Goal: Task Accomplishment & Management: Use online tool/utility

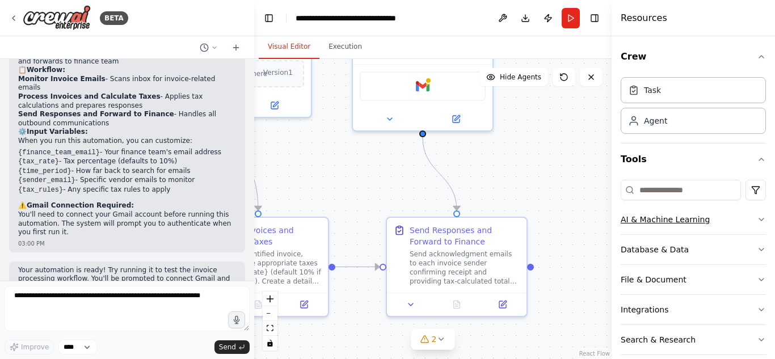
click at [757, 216] on icon "button" at bounding box center [761, 219] width 9 height 9
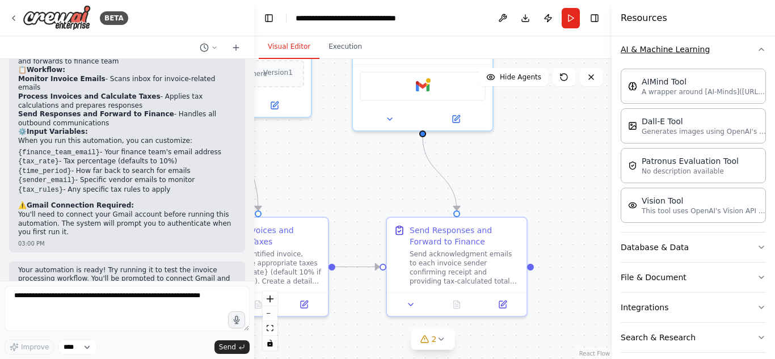
scroll to position [172, 0]
click at [757, 46] on icon "button" at bounding box center [761, 47] width 9 height 9
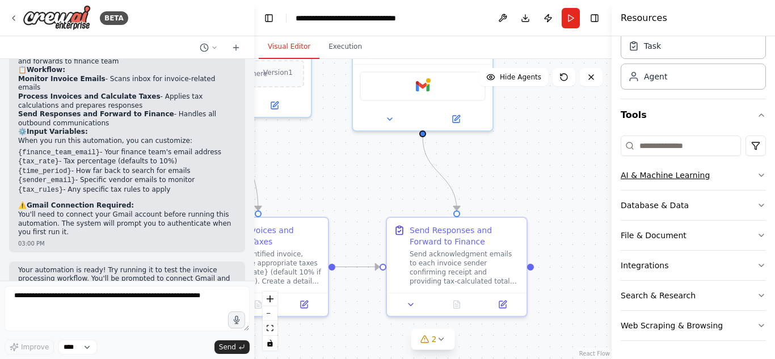
scroll to position [44, 0]
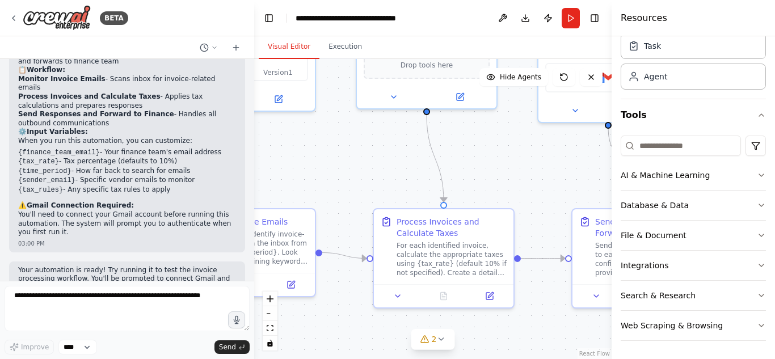
drag, startPoint x: 342, startPoint y: 171, endPoint x: 528, endPoint y: 162, distance: 185.7
click at [528, 162] on div ".deletable-edge-delete-btn { width: 20px; height: 20px; border: 0px solid #ffff…" at bounding box center [432, 209] width 357 height 300
click at [393, 297] on icon at bounding box center [397, 293] width 9 height 9
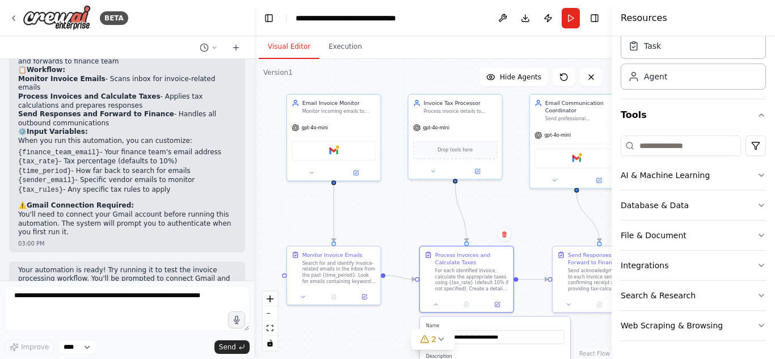
click at [482, 212] on div ".deletable-edge-delete-btn { width: 20px; height: 20px; border: 0px solid #ffff…" at bounding box center [432, 209] width 357 height 300
click at [435, 309] on div at bounding box center [467, 302] width 94 height 15
click at [385, 308] on div ".deletable-edge-delete-btn { width: 20px; height: 20px; border: 0px solid #ffff…" at bounding box center [432, 209] width 357 height 300
click at [430, 304] on button at bounding box center [436, 302] width 26 height 9
click at [476, 264] on div "Process Invoices and Calculate Taxes" at bounding box center [472, 257] width 74 height 15
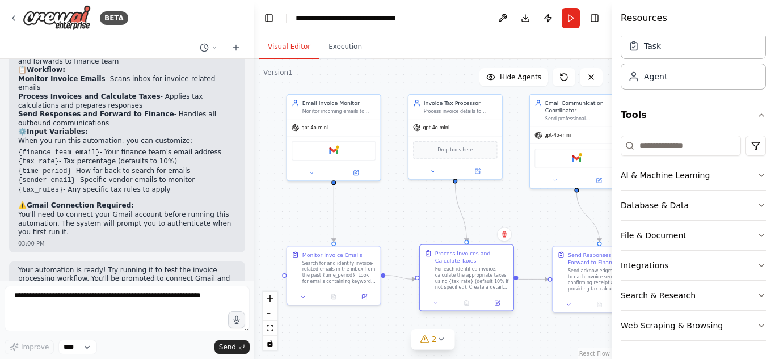
click at [476, 264] on div "Process Invoices and Calculate Taxes" at bounding box center [472, 257] width 74 height 15
click at [436, 238] on div ".deletable-edge-delete-btn { width: 20px; height: 20px; border: 0px solid #ffff…" at bounding box center [432, 209] width 357 height 300
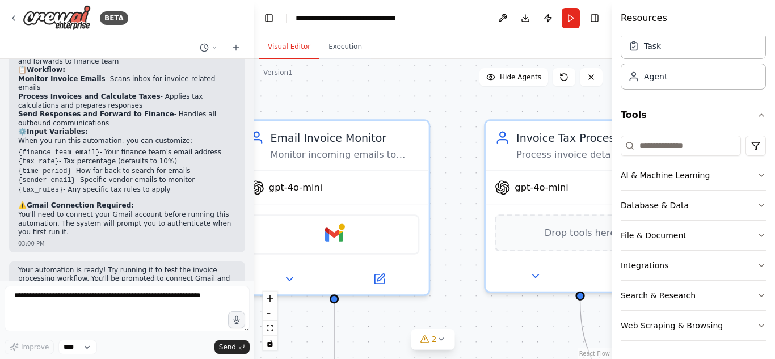
drag, startPoint x: 346, startPoint y: 176, endPoint x: 427, endPoint y: 386, distance: 225.1
click at [427, 359] on html "BETA create an agentic AI for my email. which will respond to invoice releated …" at bounding box center [387, 179] width 775 height 359
click at [500, 76] on button "Hide Agents" at bounding box center [513, 77] width 69 height 18
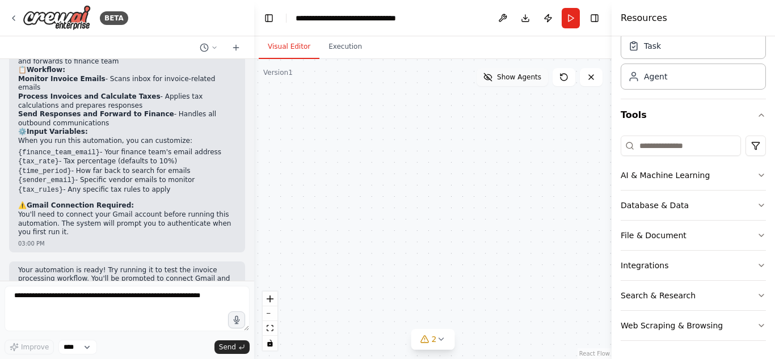
click at [522, 78] on span "Show Agents" at bounding box center [519, 77] width 44 height 9
drag, startPoint x: 435, startPoint y: 291, endPoint x: 378, endPoint y: 386, distance: 110.2
click at [378, 359] on html "BETA create an agentic AI for my email. which will respond to invoice releated …" at bounding box center [387, 179] width 775 height 359
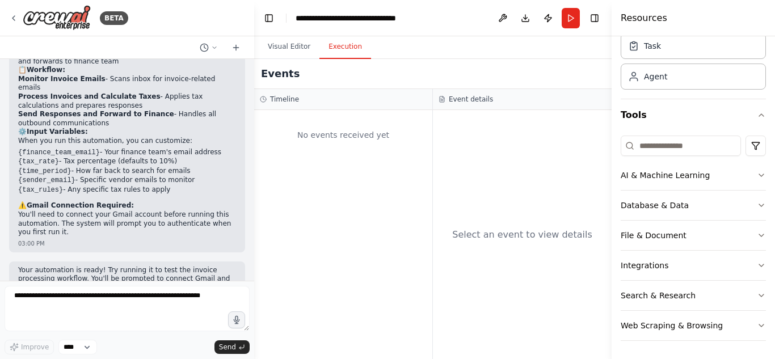
click at [326, 53] on button "Execution" at bounding box center [345, 47] width 52 height 24
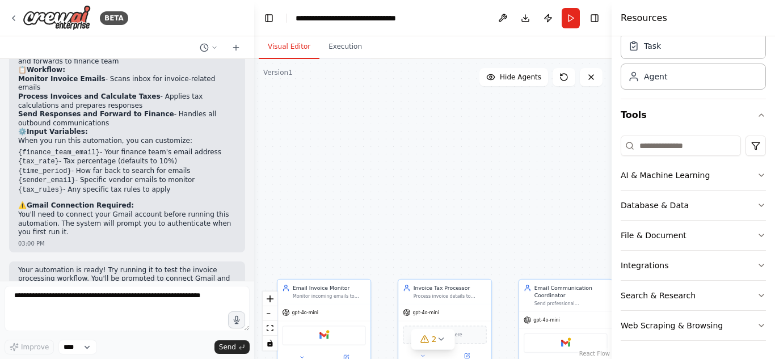
click at [279, 54] on button "Visual Editor" at bounding box center [289, 47] width 61 height 24
click at [570, 19] on button "Run" at bounding box center [571, 18] width 18 height 20
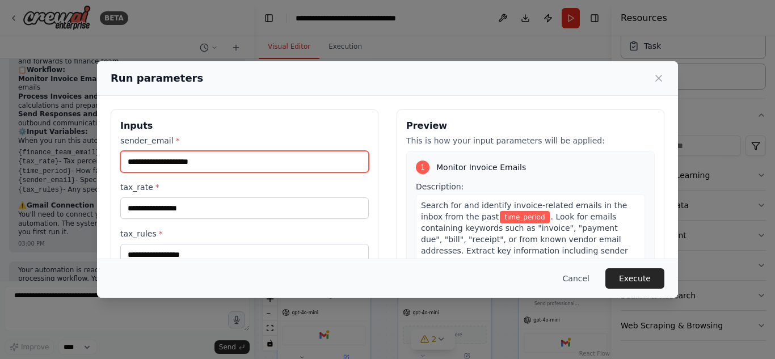
click at [181, 163] on input "sender_email *" at bounding box center [244, 162] width 249 height 22
type input "**********"
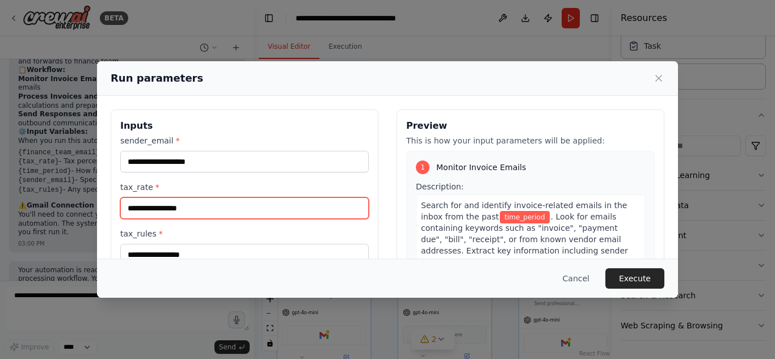
click at [177, 207] on input "tax_rate *" at bounding box center [244, 208] width 249 height 22
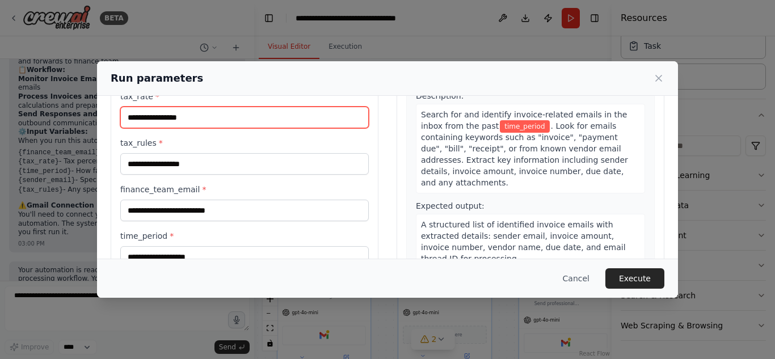
scroll to position [133, 0]
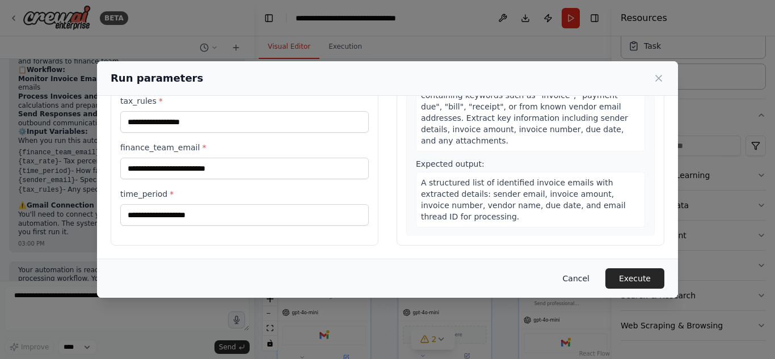
click at [591, 279] on button "Cancel" at bounding box center [576, 278] width 45 height 20
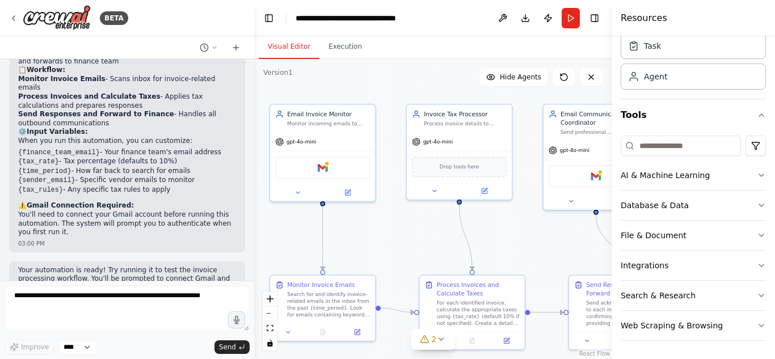
drag, startPoint x: 419, startPoint y: 234, endPoint x: 432, endPoint y: 54, distance: 180.9
click at [432, 54] on div "Visual Editor Execution Version 1 Show Tools Hide Agents .deletable-edge-delete…" at bounding box center [432, 197] width 357 height 323
click at [14, 19] on icon at bounding box center [13, 18] width 2 height 5
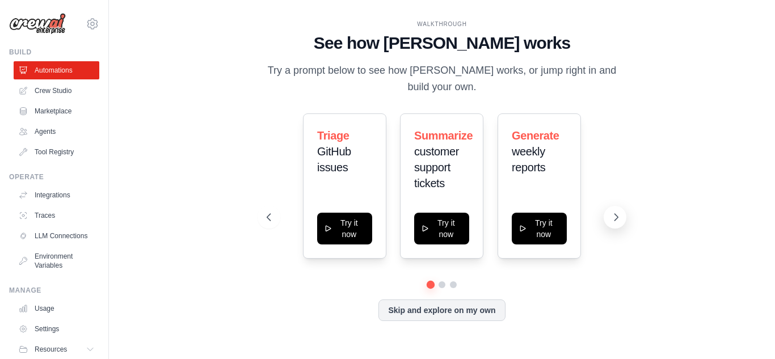
click at [614, 212] on icon at bounding box center [616, 217] width 11 height 11
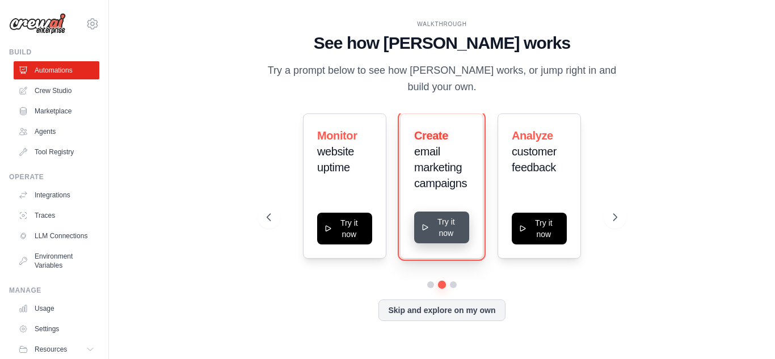
click at [444, 226] on button "Try it now" at bounding box center [441, 228] width 55 height 32
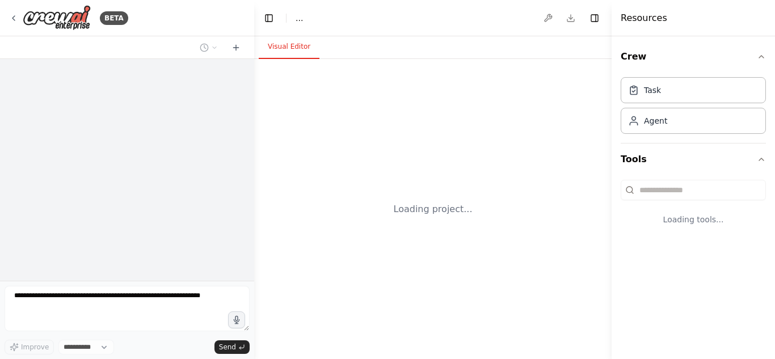
select select "****"
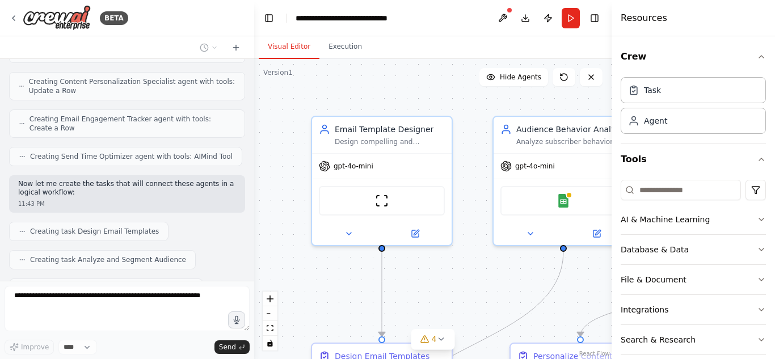
scroll to position [793, 0]
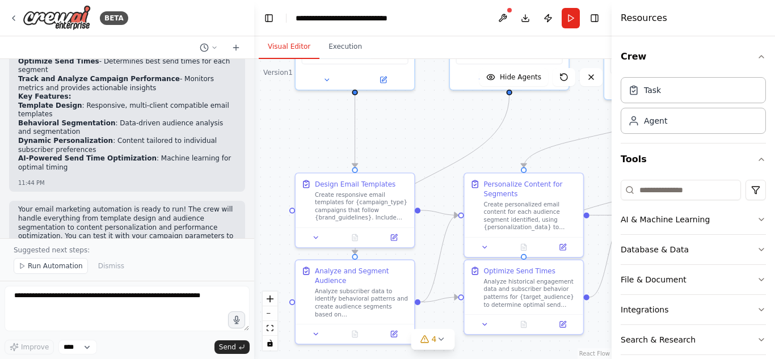
drag, startPoint x: 464, startPoint y: 283, endPoint x: 424, endPoint y: 122, distance: 165.3
click at [424, 122] on div ".deletable-edge-delete-btn { width: 20px; height: 20px; border: 0px solid #ffff…" at bounding box center [432, 209] width 357 height 300
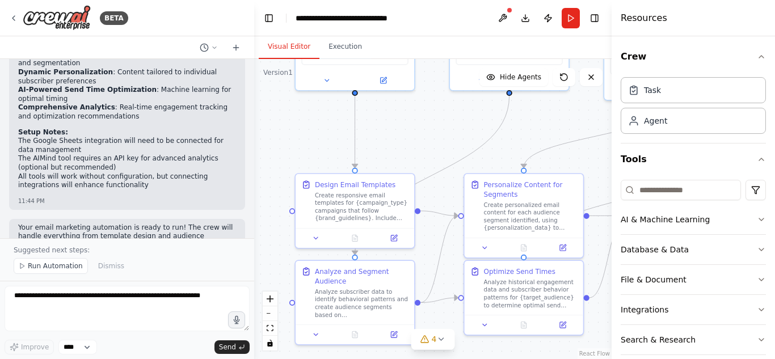
scroll to position [1296, 0]
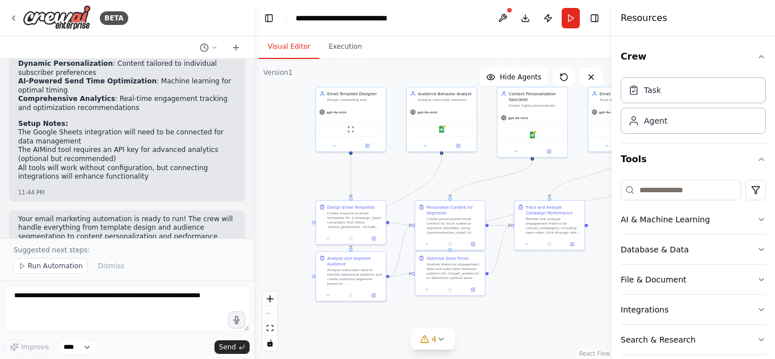
drag, startPoint x: 574, startPoint y: 275, endPoint x: 527, endPoint y: 327, distance: 69.9
click at [527, 327] on div ".deletable-edge-delete-btn { width: 20px; height: 20px; border: 0px solid #ffff…" at bounding box center [432, 209] width 357 height 300
click at [437, 222] on div "Create personalized email content for each audience segment identified, using {…" at bounding box center [454, 224] width 55 height 18
click at [516, 268] on div ".deletable-edge-delete-btn { width: 20px; height: 20px; border: 0px solid #ffff…" at bounding box center [432, 209] width 357 height 300
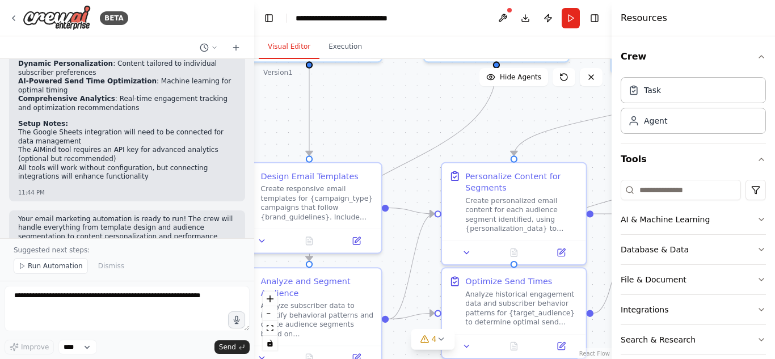
drag, startPoint x: 323, startPoint y: 158, endPoint x: 419, endPoint y: 124, distance: 101.9
click at [419, 124] on div ".deletable-edge-delete-btn { width: 20px; height: 20px; border: 0px solid #ffff…" at bounding box center [432, 209] width 357 height 300
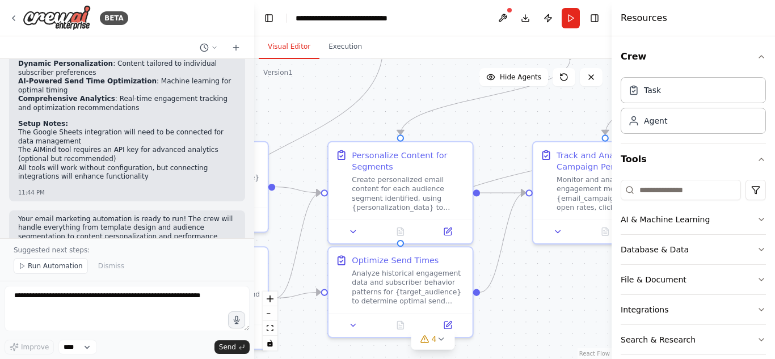
drag, startPoint x: 432, startPoint y: 116, endPoint x: 324, endPoint y: 96, distance: 109.5
click at [324, 96] on div ".deletable-edge-delete-btn { width: 20px; height: 20px; border: 0px solid #ffff…" at bounding box center [432, 209] width 357 height 300
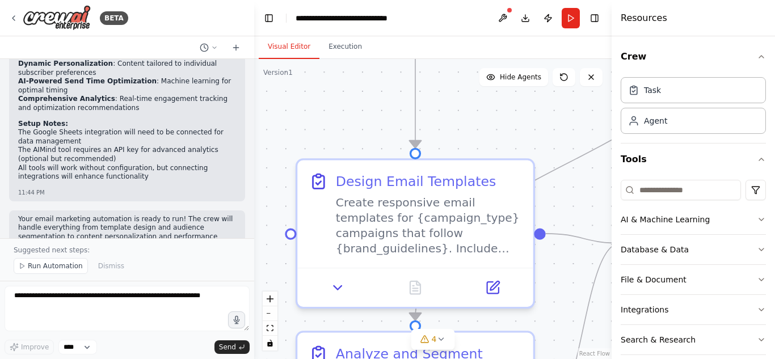
drag, startPoint x: 342, startPoint y: 188, endPoint x: 581, endPoint y: 96, distance: 255.9
click at [581, 96] on div ".deletable-edge-delete-btn { width: 20px; height: 20px; border: 0px solid #ffff…" at bounding box center [432, 209] width 357 height 300
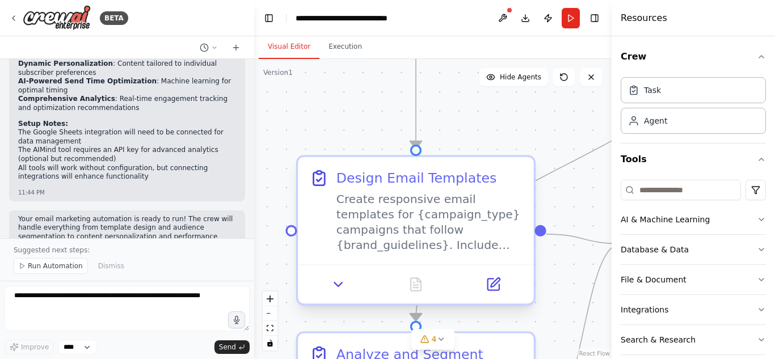
click at [464, 214] on div "Create responsive email templates for {campaign_type} campaigns that follow {br…" at bounding box center [429, 222] width 186 height 61
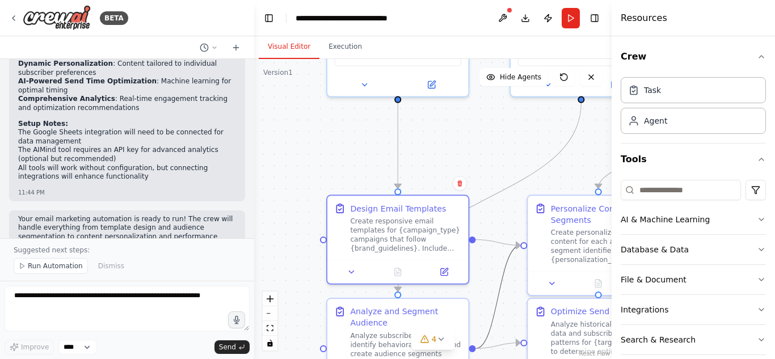
drag, startPoint x: 502, startPoint y: 290, endPoint x: 485, endPoint y: 150, distance: 141.2
click at [485, 150] on div ".deletable-edge-delete-btn { width: 20px; height: 20px; border: 0px solid #ffff…" at bounding box center [432, 209] width 357 height 300
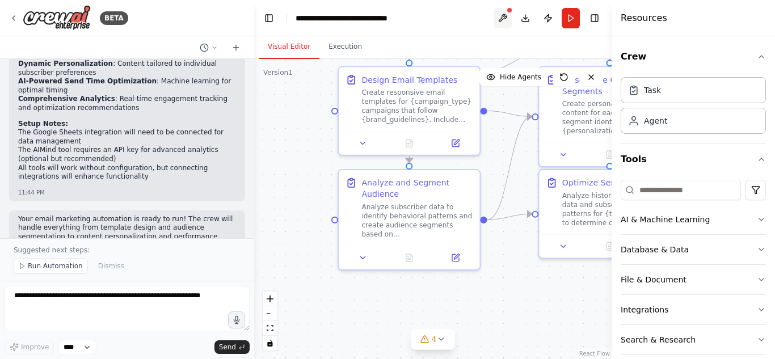
drag, startPoint x: 483, startPoint y: 143, endPoint x: 495, endPoint y: 14, distance: 129.3
click at [495, 14] on main "**********" at bounding box center [432, 179] width 357 height 359
click at [410, 224] on div "Analyze subscriber data to identify behavioral patterns and create audience seg…" at bounding box center [416, 218] width 111 height 37
click at [460, 259] on icon at bounding box center [455, 255] width 9 height 9
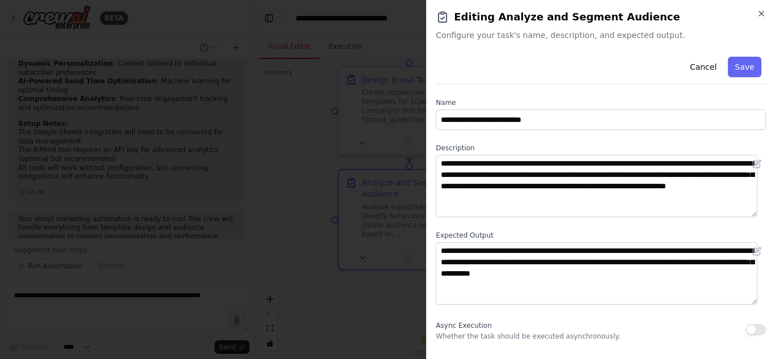
scroll to position [27, 0]
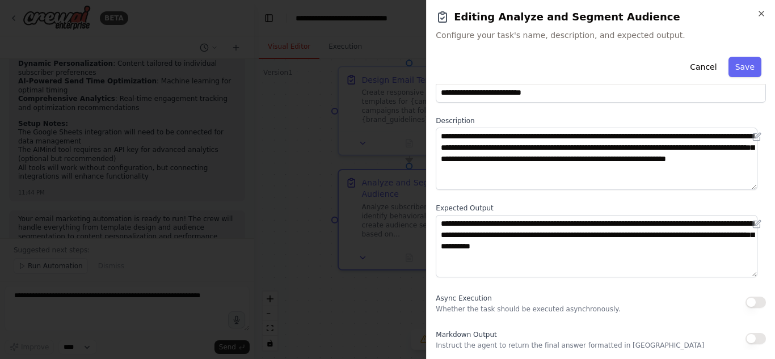
click at [746, 304] on button "button" at bounding box center [756, 302] width 20 height 11
click at [751, 301] on button "button" at bounding box center [756, 302] width 20 height 11
click at [688, 70] on button "Cancel" at bounding box center [703, 67] width 40 height 20
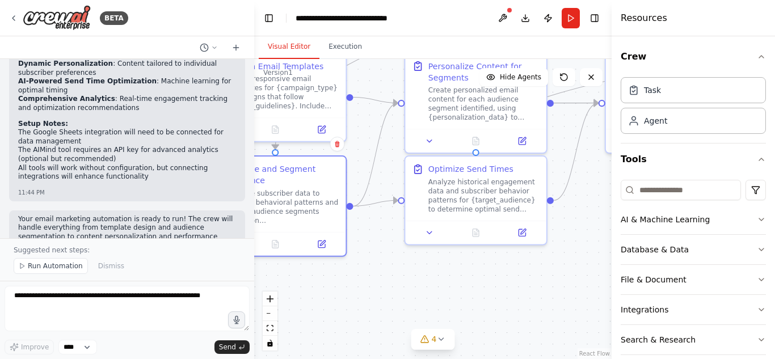
drag, startPoint x: 501, startPoint y: 289, endPoint x: 355, endPoint y: 275, distance: 147.1
click at [355, 275] on div ".deletable-edge-delete-btn { width: 20px; height: 20px; border: 0px solid #ffff…" at bounding box center [432, 209] width 357 height 300
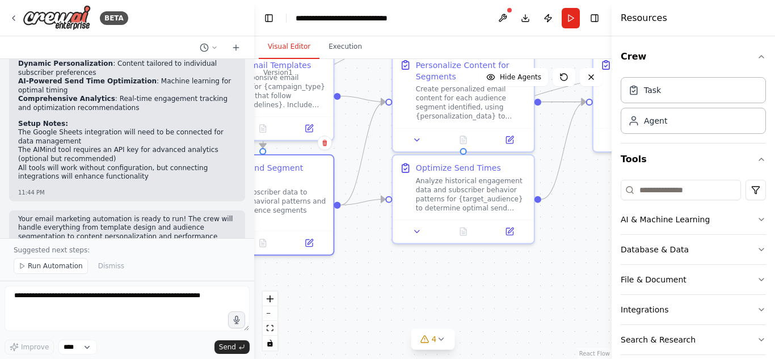
click at [454, 283] on div ".deletable-edge-delete-btn { width: 20px; height: 20px; border: 0px solid #ffff…" at bounding box center [432, 209] width 357 height 300
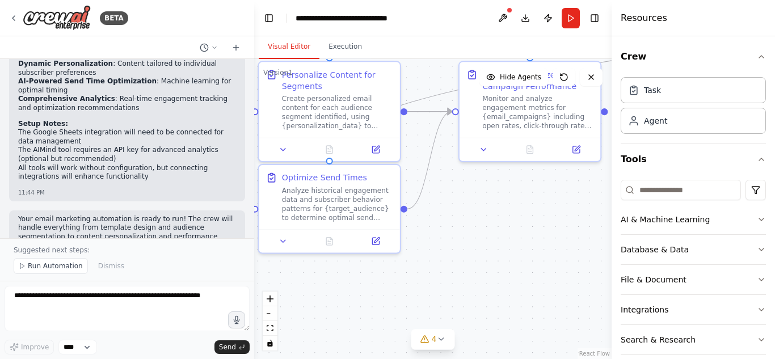
drag, startPoint x: 443, startPoint y: 283, endPoint x: 309, endPoint y: 292, distance: 134.2
click at [309, 292] on div ".deletable-edge-delete-btn { width: 20px; height: 20px; border: 0px solid #ffff…" at bounding box center [432, 209] width 357 height 300
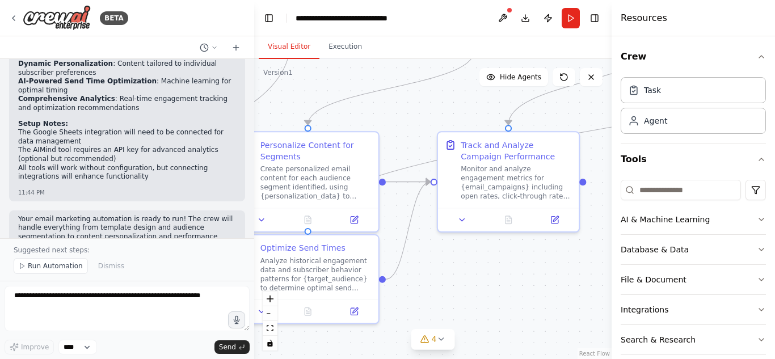
drag, startPoint x: 541, startPoint y: 200, endPoint x: 519, endPoint y: 271, distance: 74.1
click at [519, 271] on div ".deletable-edge-delete-btn { width: 20px; height: 20px; border: 0px solid #ffff…" at bounding box center [432, 209] width 357 height 300
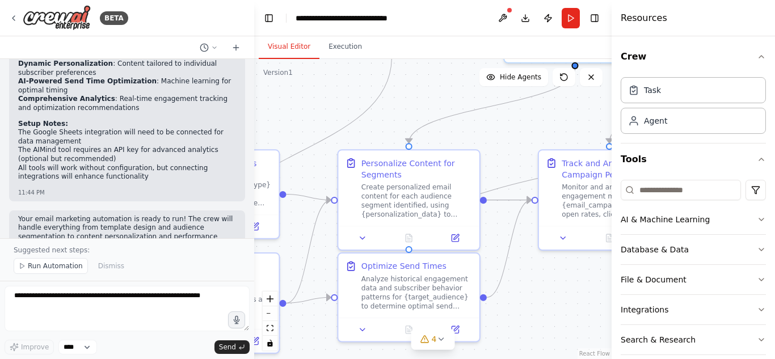
drag, startPoint x: 457, startPoint y: 266, endPoint x: 559, endPoint y: 284, distance: 103.6
click at [559, 284] on div ".deletable-edge-delete-btn { width: 20px; height: 20px; border: 0px solid #ffff…" at bounding box center [432, 209] width 357 height 300
click at [86, 346] on select "****" at bounding box center [77, 347] width 39 height 15
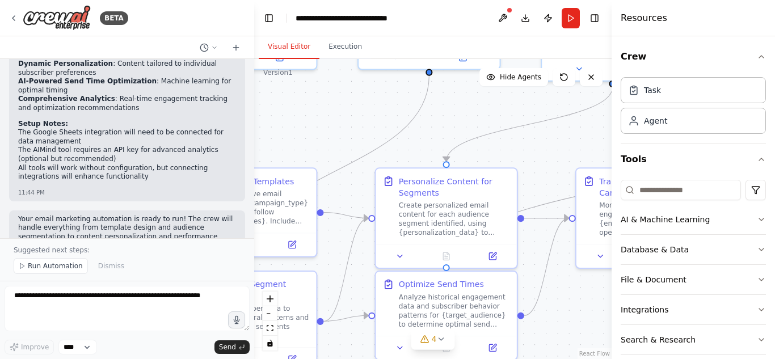
drag, startPoint x: 313, startPoint y: 104, endPoint x: 387, endPoint y: 140, distance: 82.2
click at [387, 140] on div ".deletable-edge-delete-btn { width: 20px; height: 20px; border: 0px solid #ffff…" at bounding box center [432, 209] width 357 height 300
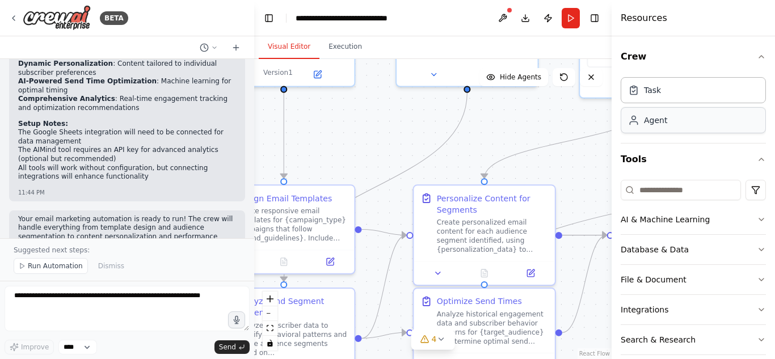
click at [653, 119] on div "Agent" at bounding box center [655, 120] width 23 height 11
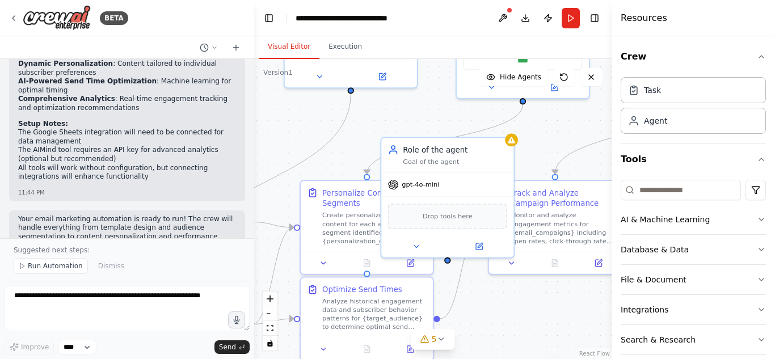
drag, startPoint x: 474, startPoint y: 151, endPoint x: 359, endPoint y: 148, distance: 115.2
click at [359, 148] on div ".deletable-edge-delete-btn { width: 20px; height: 20px; border: 0px solid #ffff…" at bounding box center [432, 209] width 357 height 300
click at [494, 162] on div "Goal of the agent" at bounding box center [455, 159] width 104 height 9
click at [506, 125] on icon at bounding box center [505, 125] width 5 height 6
click at [473, 124] on button "Confirm" at bounding box center [473, 125] width 40 height 14
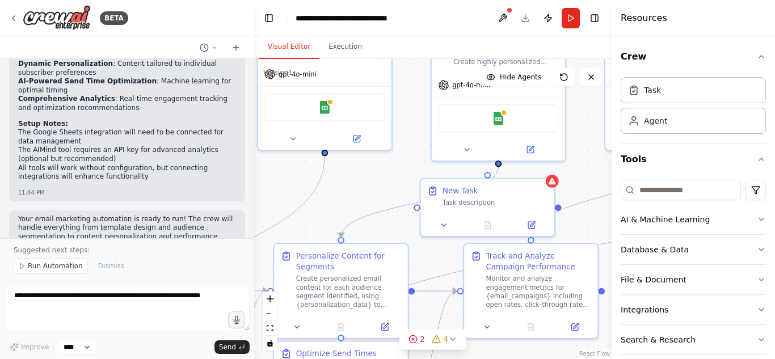
drag, startPoint x: 466, startPoint y: 205, endPoint x: 435, endPoint y: 252, distance: 56.5
click at [435, 252] on div ".deletable-edge-delete-btn { width: 20px; height: 20px; border: 0px solid #ffff…" at bounding box center [432, 209] width 357 height 300
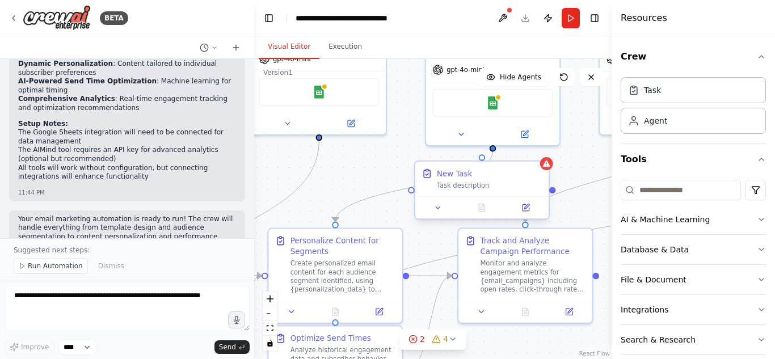
click at [485, 189] on div "Task description" at bounding box center [490, 185] width 106 height 9
click at [541, 149] on icon at bounding box center [540, 151] width 5 height 6
click at [516, 150] on button "Confirm" at bounding box center [508, 152] width 40 height 14
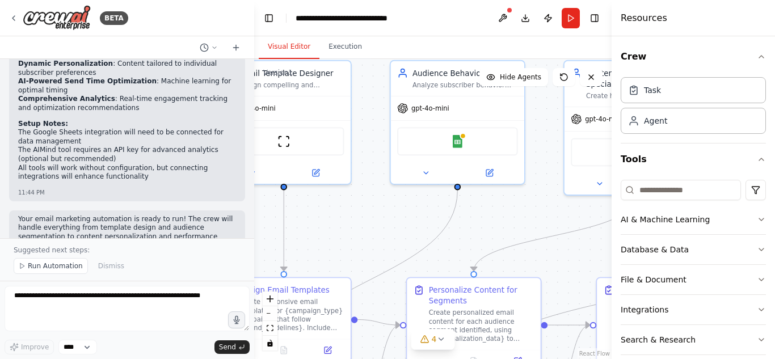
drag, startPoint x: 412, startPoint y: 205, endPoint x: 533, endPoint y: 237, distance: 124.8
click at [533, 237] on div ".deletable-edge-delete-btn { width: 20px; height: 20px; border: 0px solid #ffff…" at bounding box center [432, 209] width 357 height 300
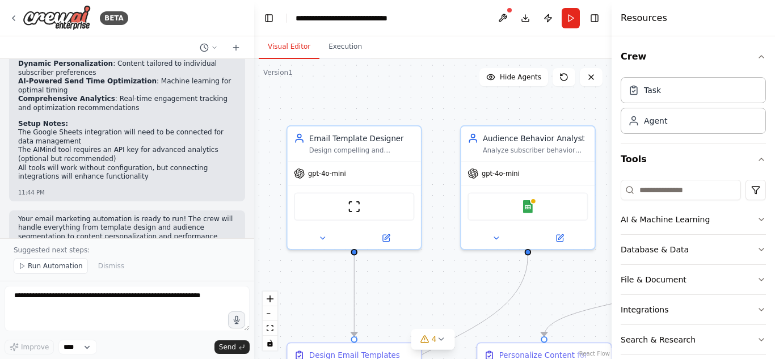
drag, startPoint x: 452, startPoint y: 224, endPoint x: 540, endPoint y: 307, distance: 121.6
click at [540, 307] on div ".deletable-edge-delete-btn { width: 20px; height: 20px; border: 0px solid #ffff…" at bounding box center [432, 209] width 357 height 300
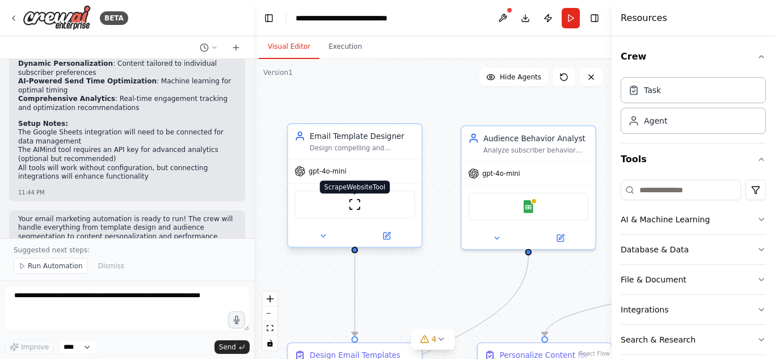
click at [353, 208] on img at bounding box center [354, 204] width 13 height 13
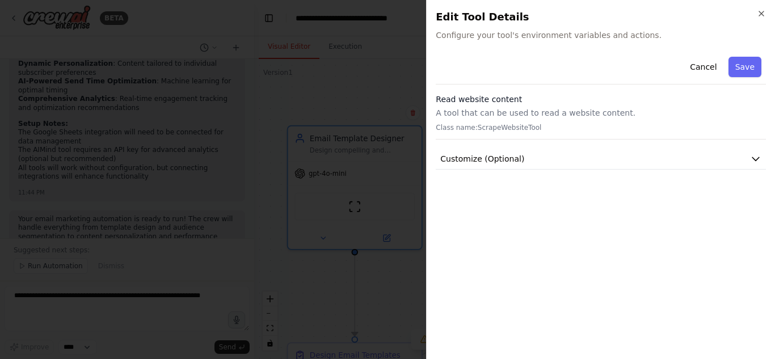
click at [319, 86] on div at bounding box center [387, 179] width 775 height 359
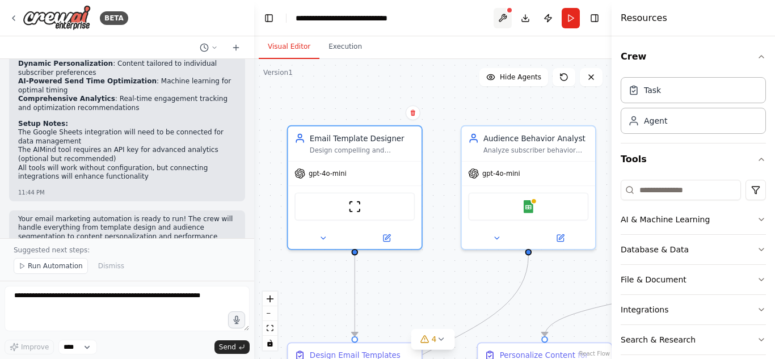
click at [508, 15] on button at bounding box center [503, 18] width 18 height 20
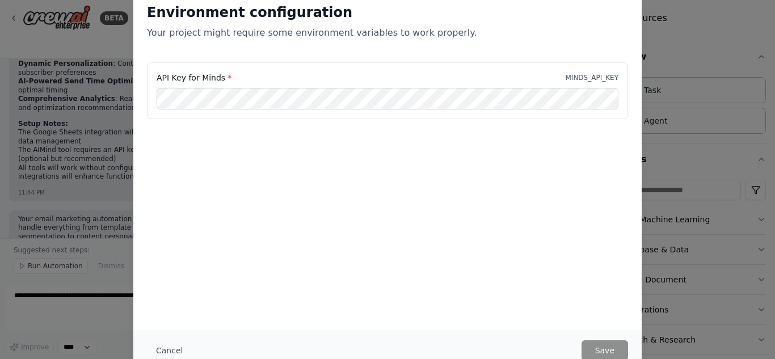
click at [681, 75] on div "Environment configuration Your project might require some environment variables…" at bounding box center [387, 179] width 775 height 359
click at [161, 348] on button "Cancel" at bounding box center [169, 350] width 45 height 20
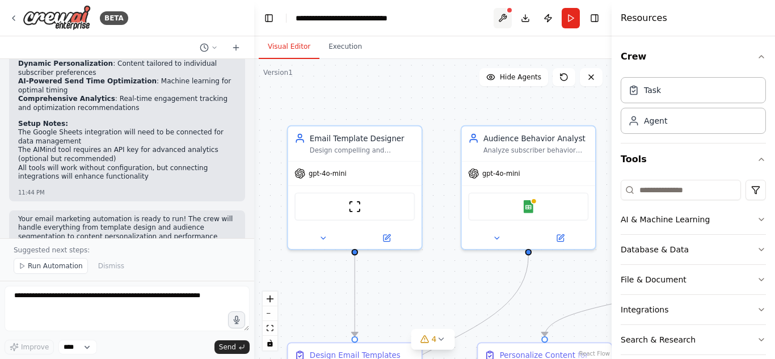
click at [503, 21] on button at bounding box center [503, 18] width 18 height 20
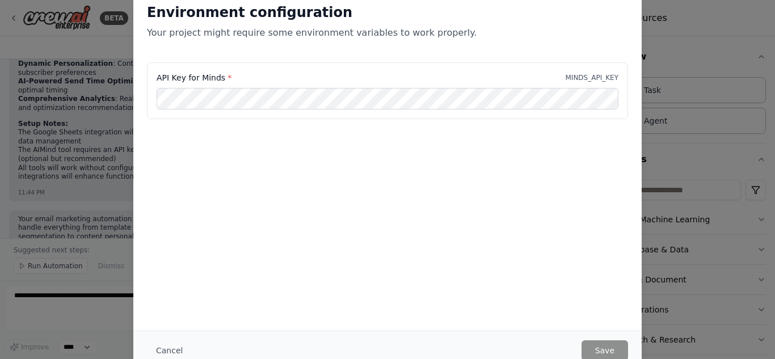
click at [694, 101] on div "Environment configuration Your project might require some environment variables…" at bounding box center [387, 179] width 775 height 359
click at [178, 352] on button "Cancel" at bounding box center [169, 350] width 45 height 20
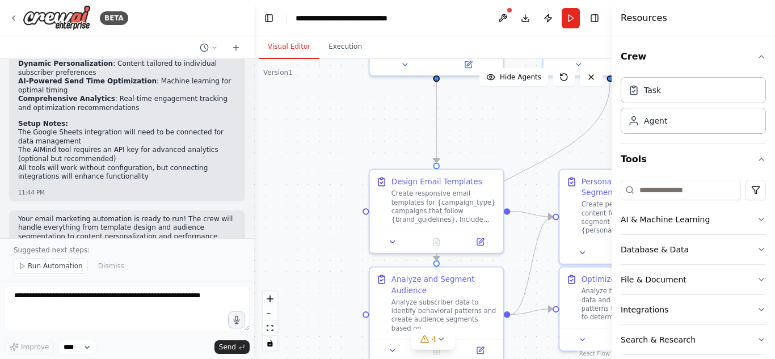
drag, startPoint x: 403, startPoint y: 289, endPoint x: 485, endPoint y: 115, distance: 191.9
click at [485, 115] on div ".deletable-edge-delete-btn { width: 20px; height: 20px; border: 0px solid #ffff…" at bounding box center [432, 209] width 357 height 300
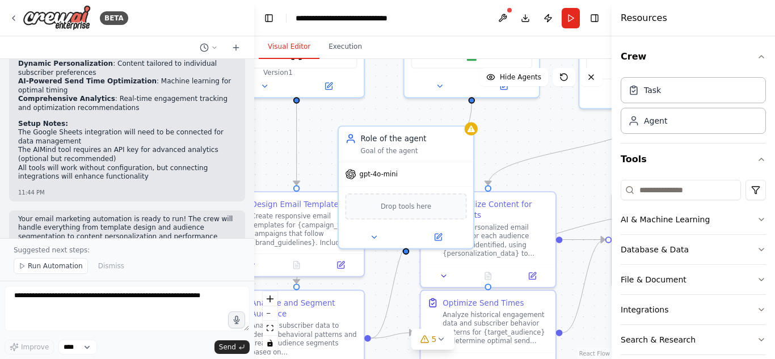
drag, startPoint x: 450, startPoint y: 134, endPoint x: 310, endPoint y: 157, distance: 142.0
click at [310, 157] on div ".deletable-edge-delete-btn { width: 20px; height: 20px; border: 0px solid #ffff…" at bounding box center [432, 209] width 357 height 300
click at [460, 157] on div "Role of the agent Goal of the agent" at bounding box center [405, 142] width 134 height 35
click at [464, 115] on icon at bounding box center [464, 114] width 5 height 6
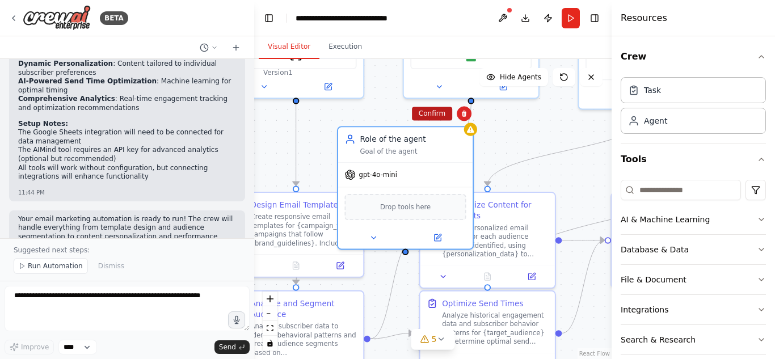
click at [445, 114] on button "Confirm" at bounding box center [432, 114] width 40 height 14
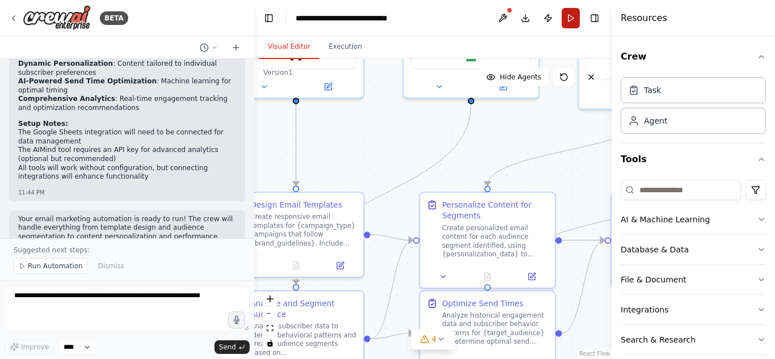
click at [573, 13] on button "Run" at bounding box center [571, 18] width 18 height 20
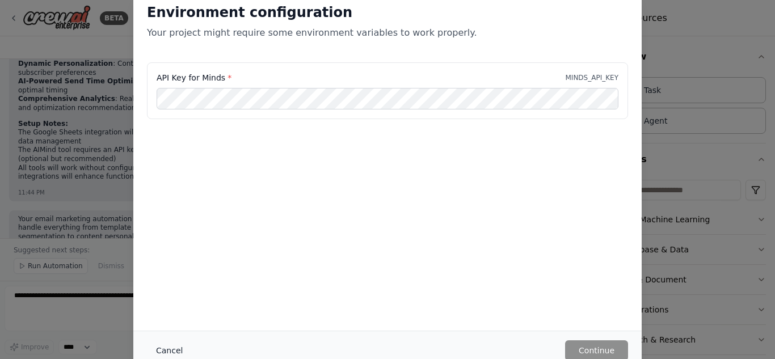
click at [173, 353] on button "Cancel" at bounding box center [169, 350] width 45 height 20
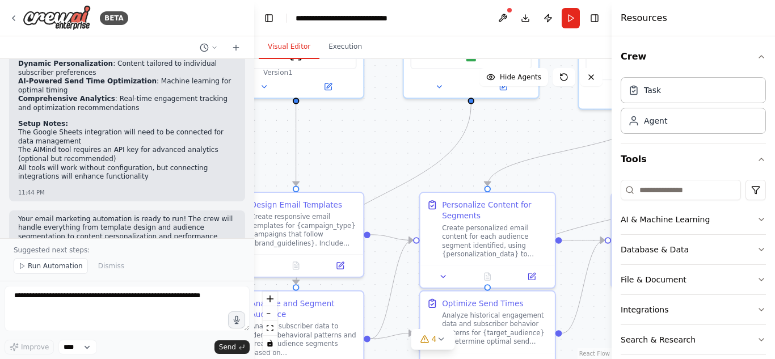
scroll to position [1140, 0]
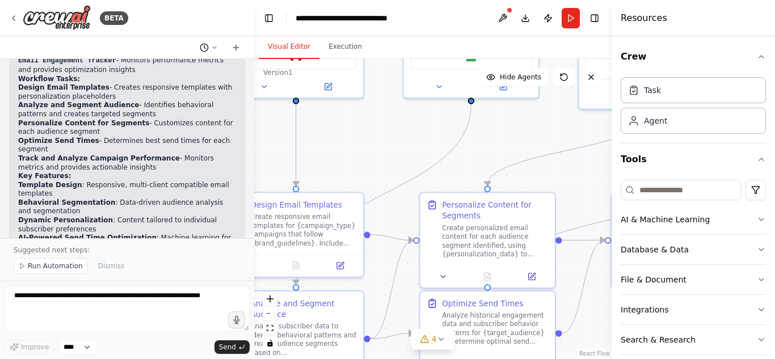
click at [212, 47] on icon at bounding box center [214, 47] width 7 height 7
click at [499, 14] on button at bounding box center [503, 18] width 18 height 20
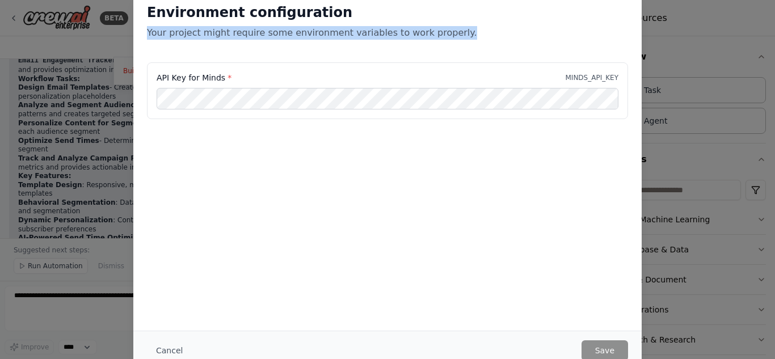
drag, startPoint x: 148, startPoint y: 32, endPoint x: 450, endPoint y: 44, distance: 302.6
click at [450, 44] on div "Environment configuration Your project might require some environment variables…" at bounding box center [387, 26] width 508 height 73
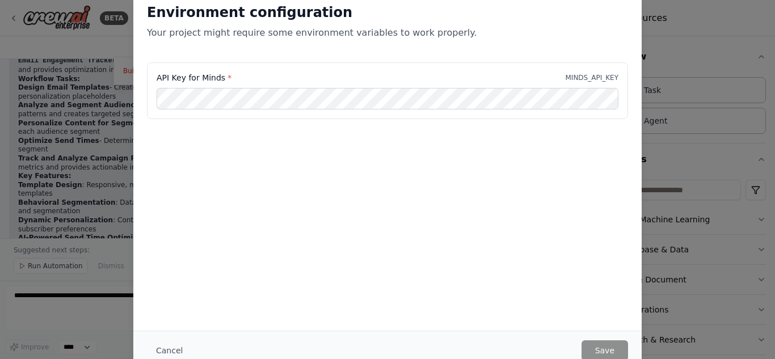
click at [293, 136] on div "API Key for Minds * MINDS_API_KEY" at bounding box center [387, 118] width 508 height 113
click at [158, 355] on button "Cancel" at bounding box center [169, 350] width 45 height 20
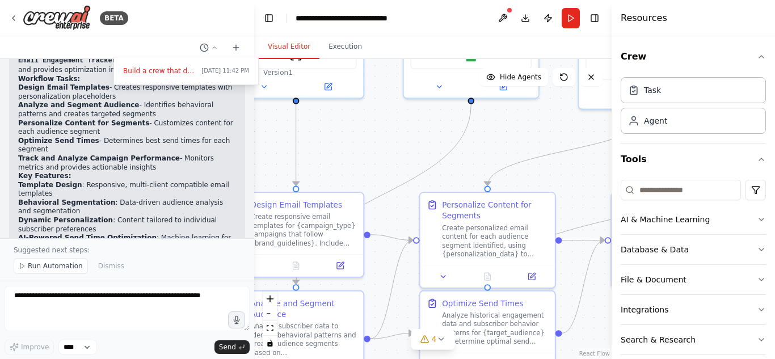
click at [13, 20] on div at bounding box center [127, 179] width 254 height 359
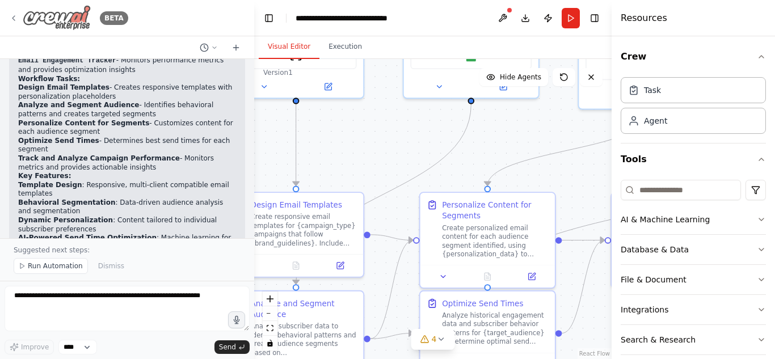
click at [17, 16] on icon at bounding box center [13, 18] width 9 height 9
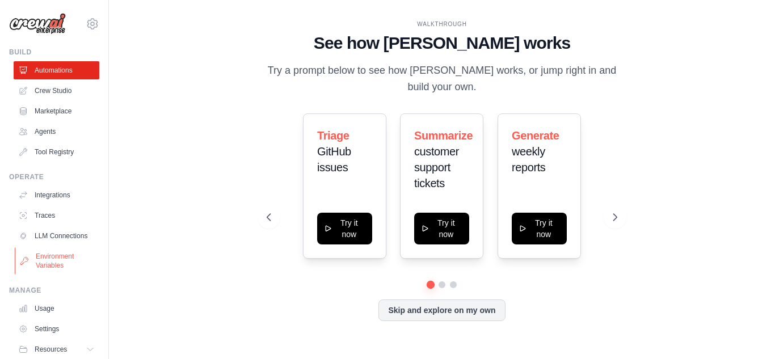
click at [57, 271] on link "Environment Variables" at bounding box center [58, 260] width 86 height 27
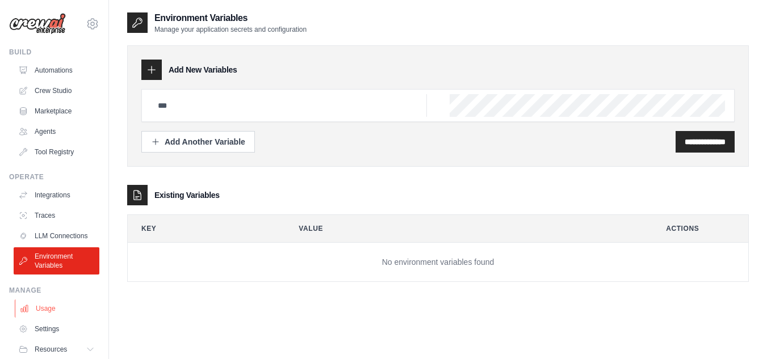
scroll to position [48, 0]
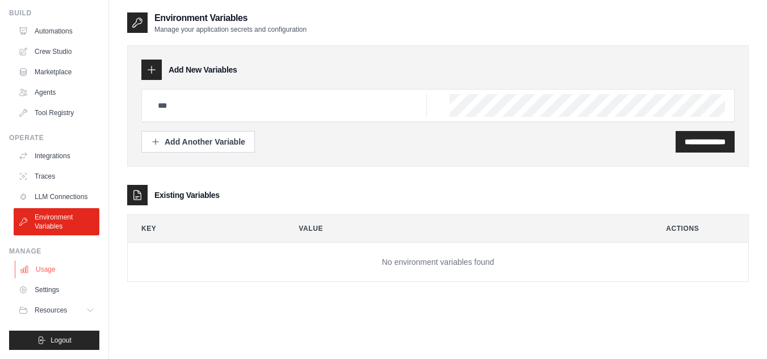
click at [62, 273] on link "Usage" at bounding box center [58, 269] width 86 height 18
